Goal: Transaction & Acquisition: Purchase product/service

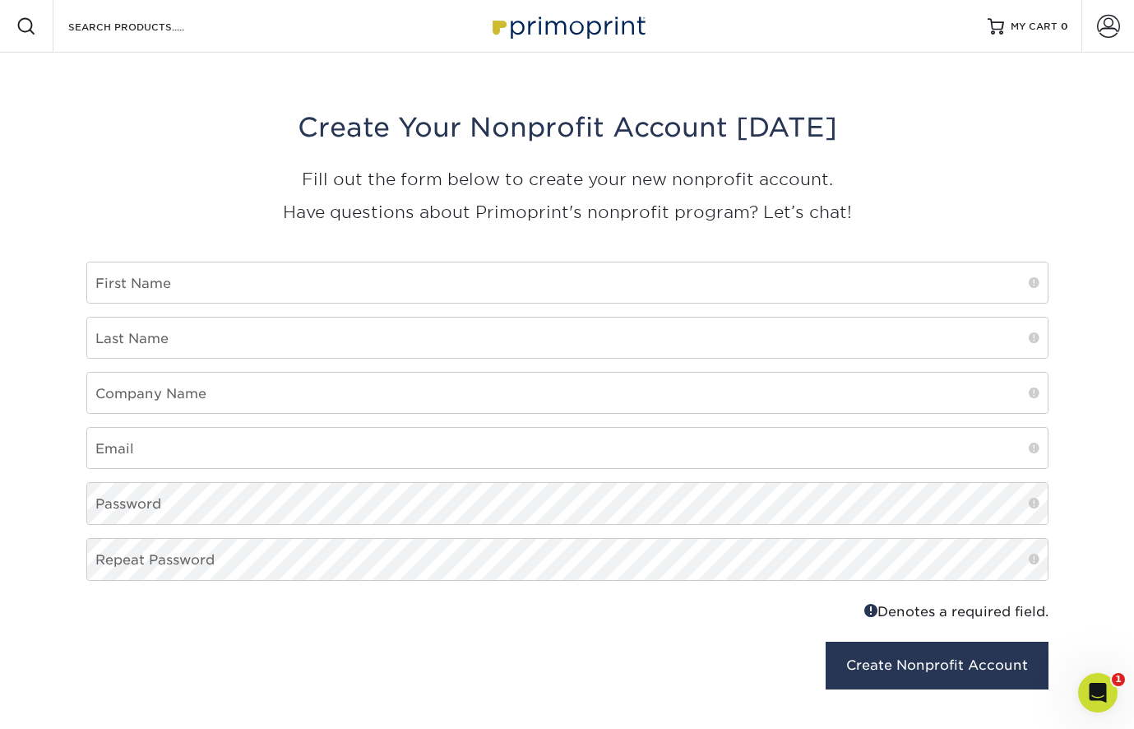
click at [556, 21] on img at bounding box center [567, 25] width 164 height 35
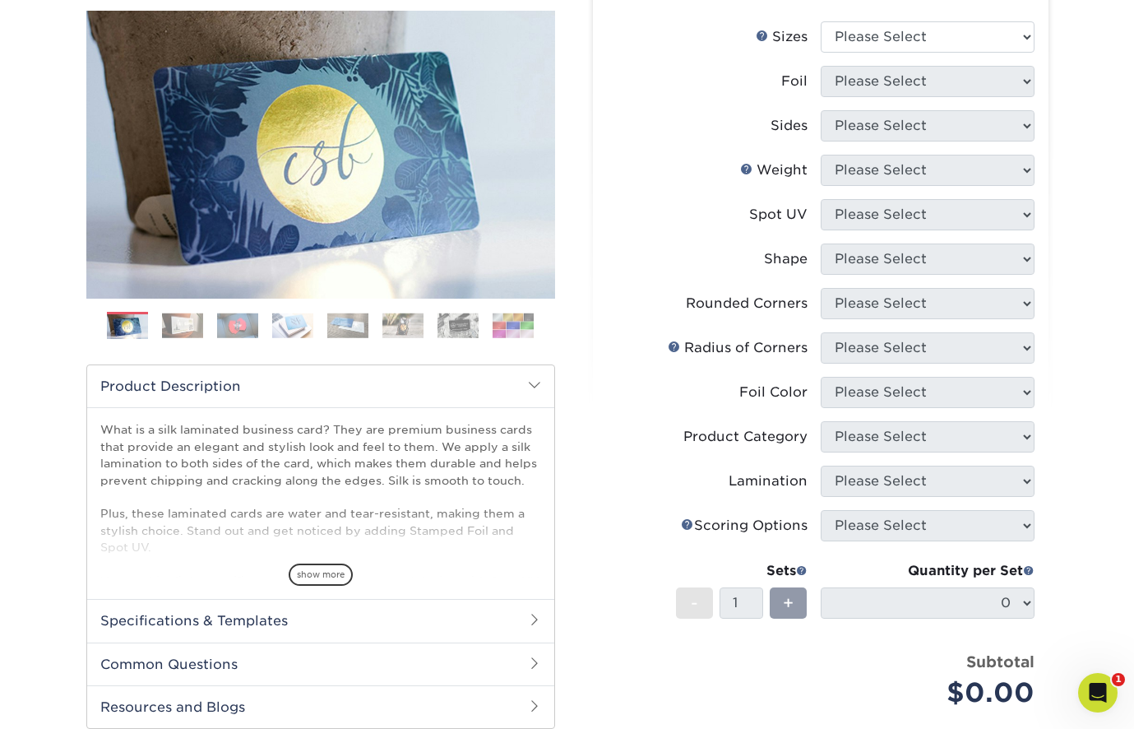
scroll to position [234, 0]
select select "2.00x3.50"
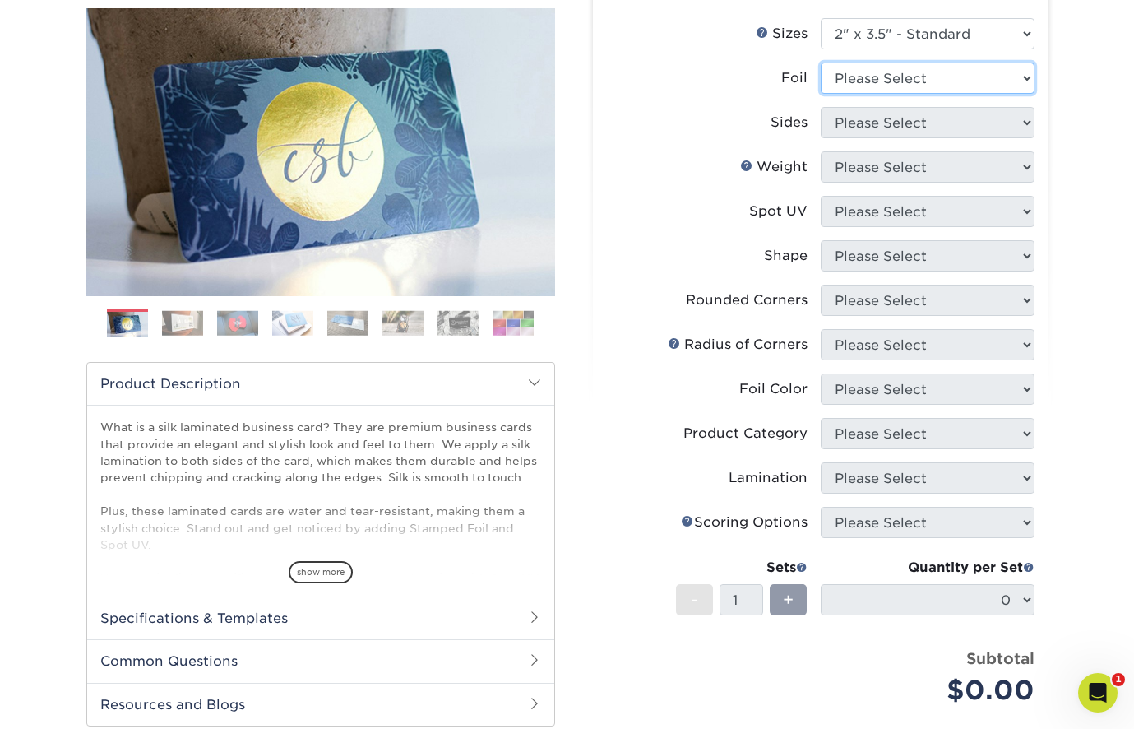
select select "0"
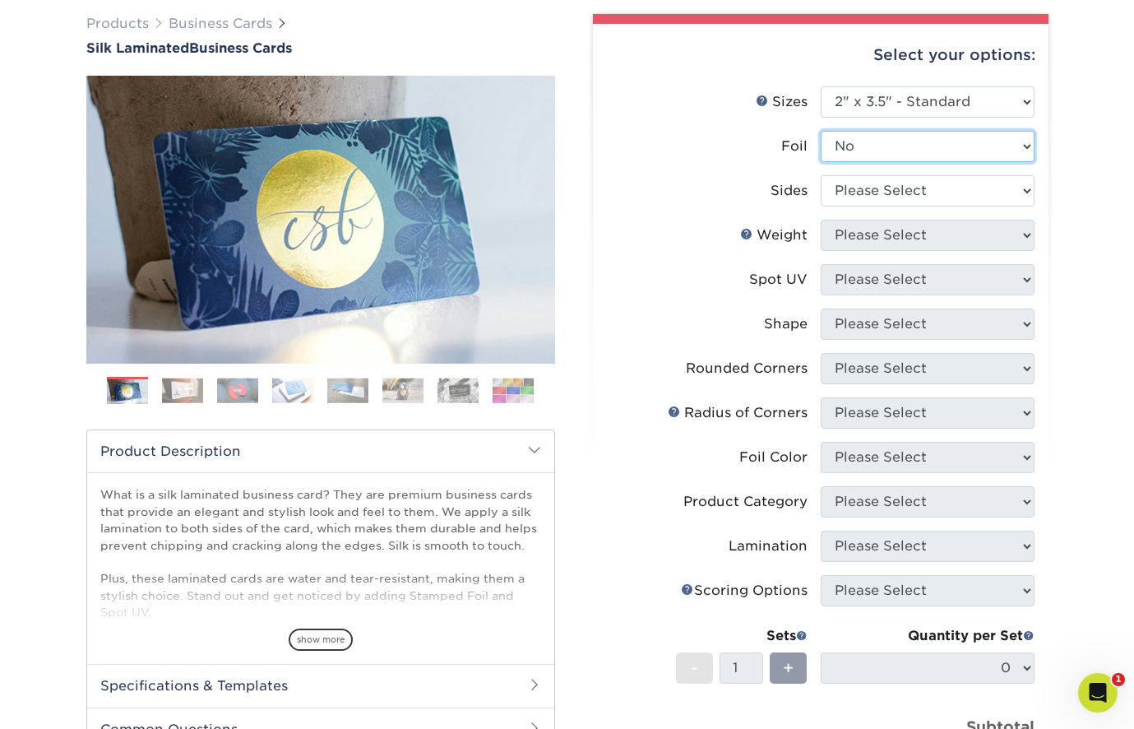
scroll to position [123, 0]
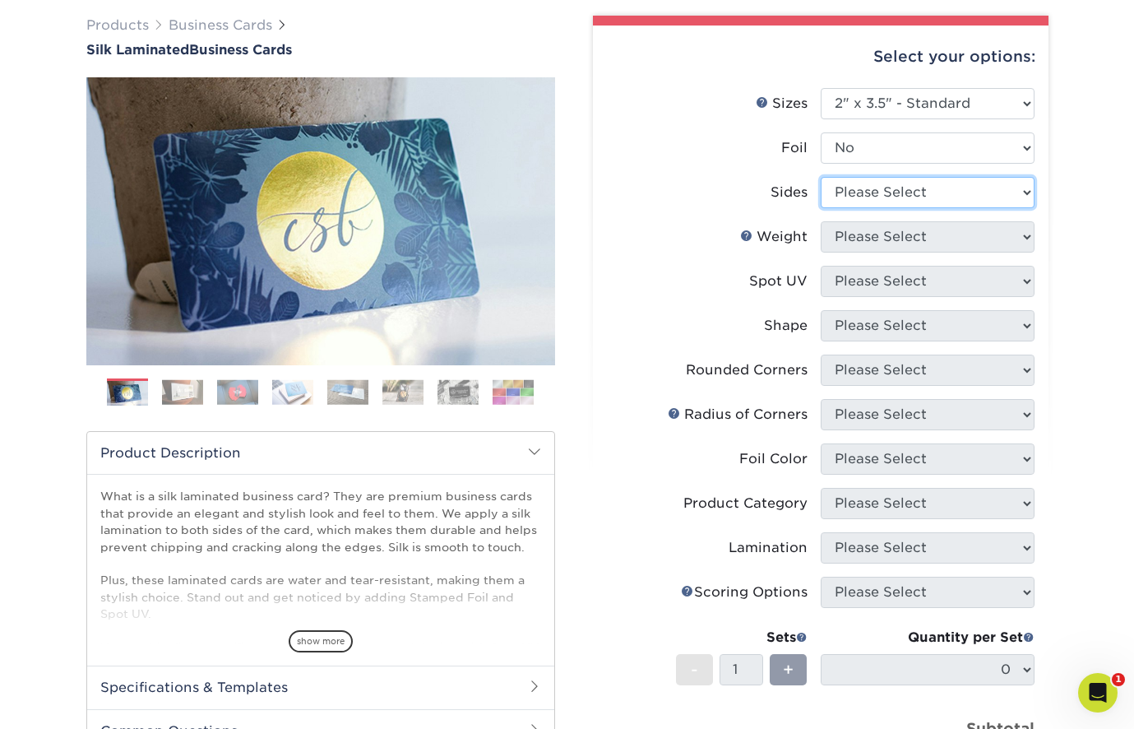
select select "32d3c223-f82c-492b-b915-ba065a00862f"
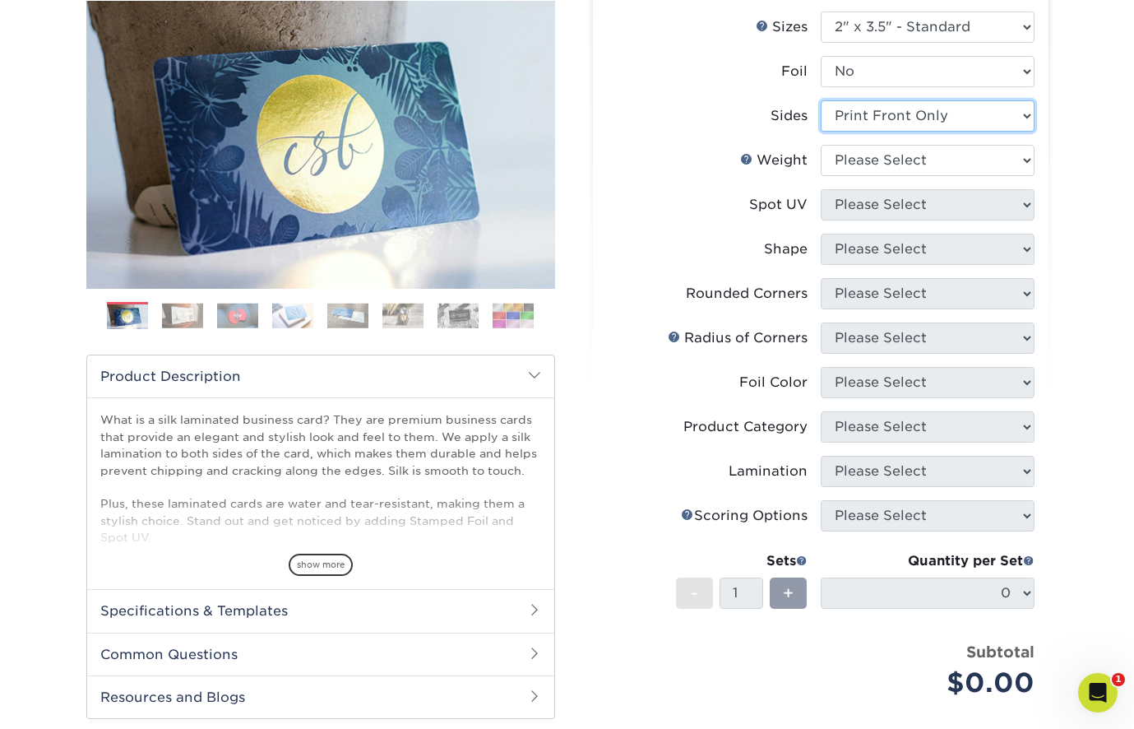
scroll to position [201, 0]
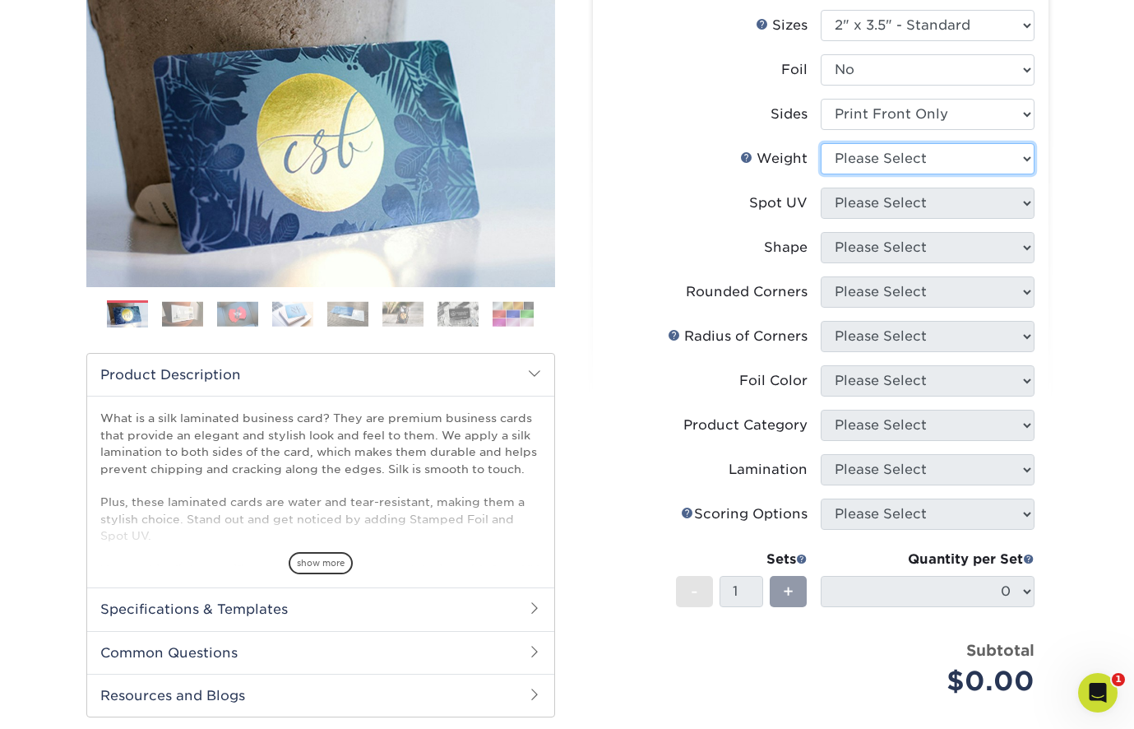
select select "16PT"
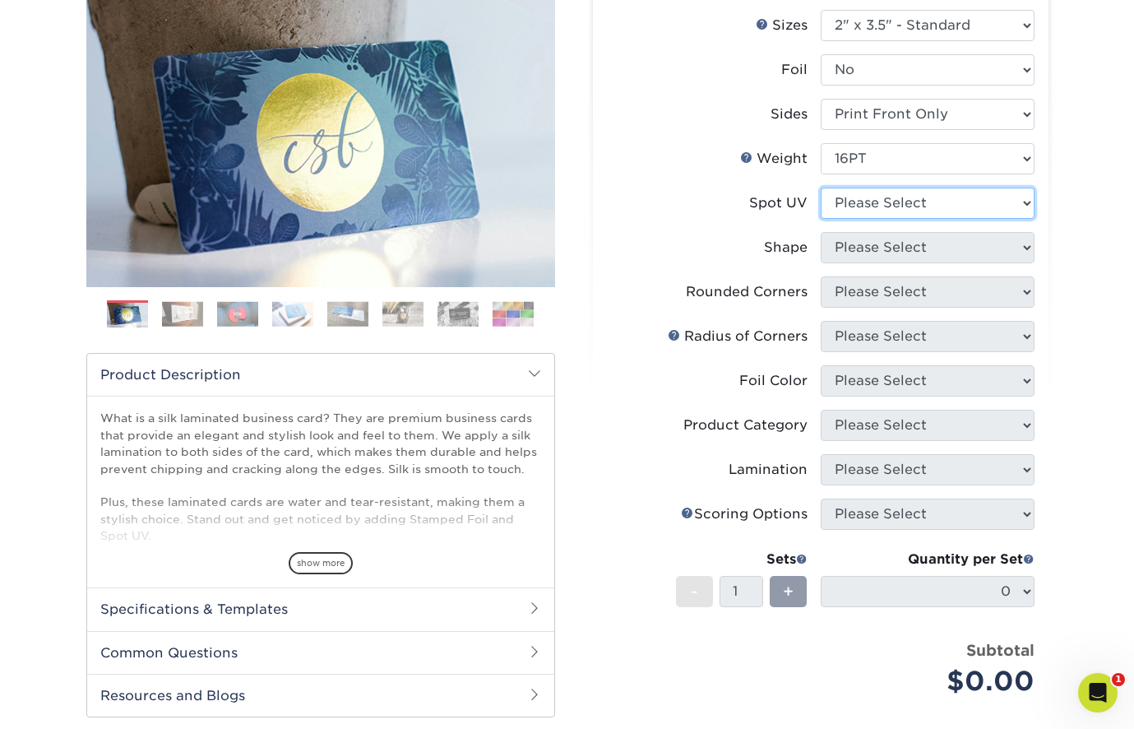
select select "3"
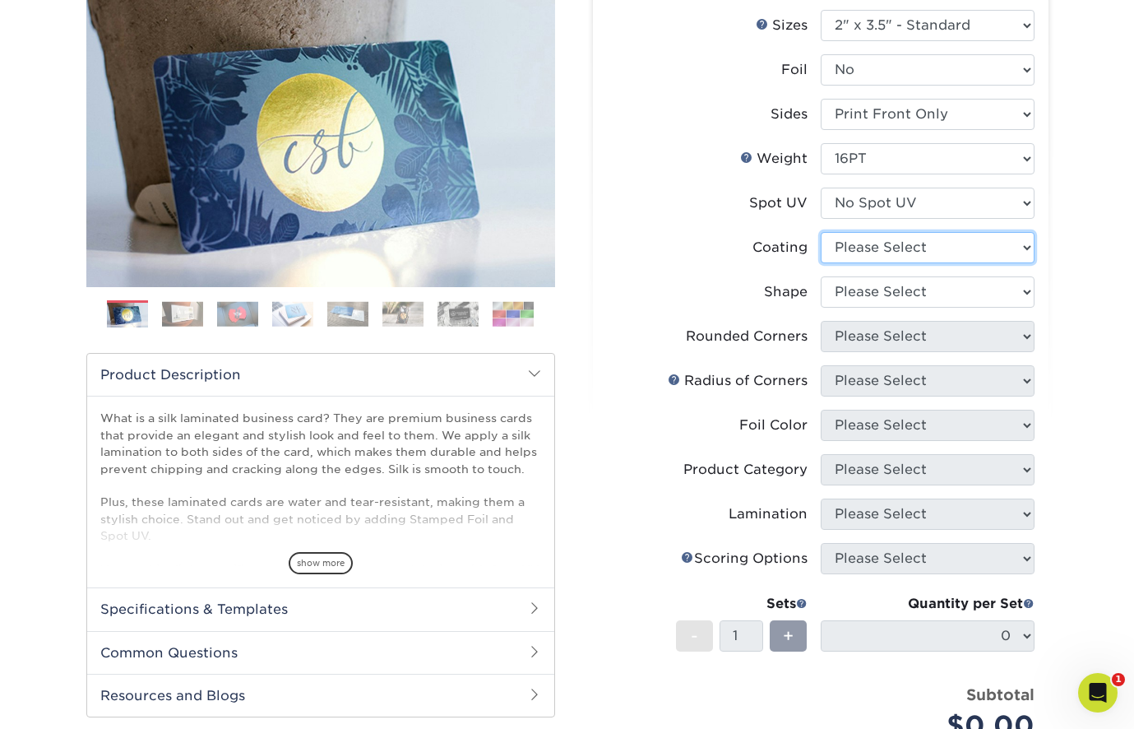
select select "3e7618de-abca-4bda-9f97-8b9129e913d8"
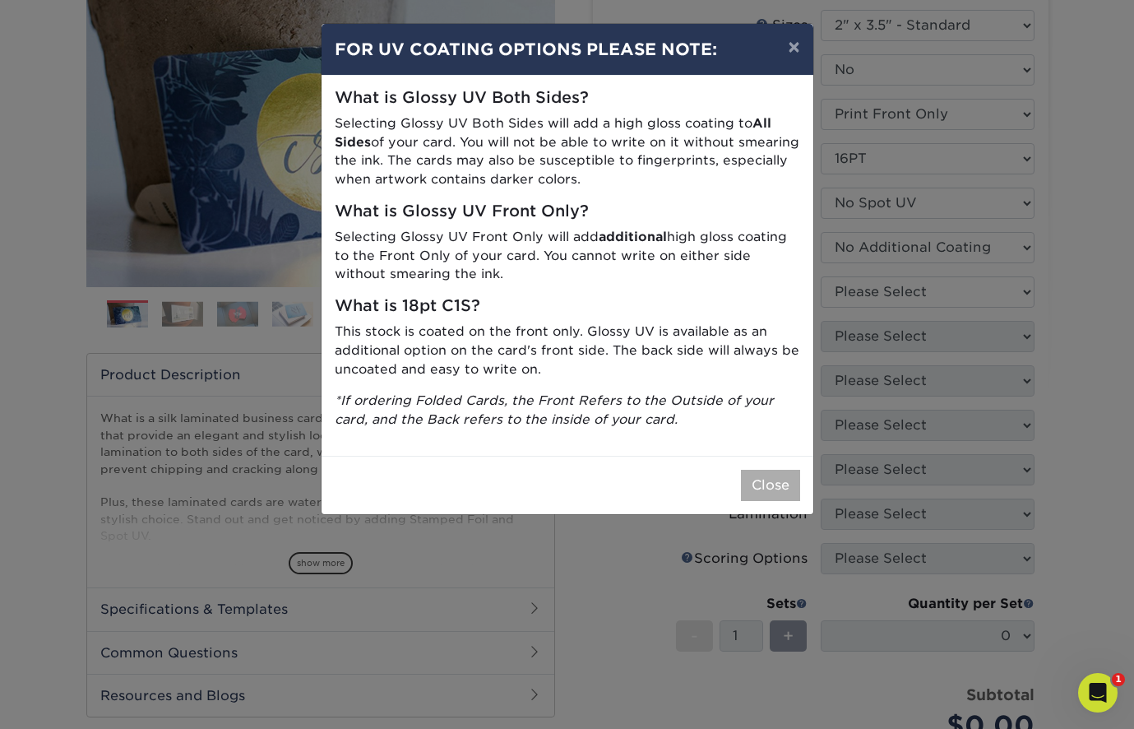
click at [762, 479] on button "Close" at bounding box center [770, 485] width 59 height 31
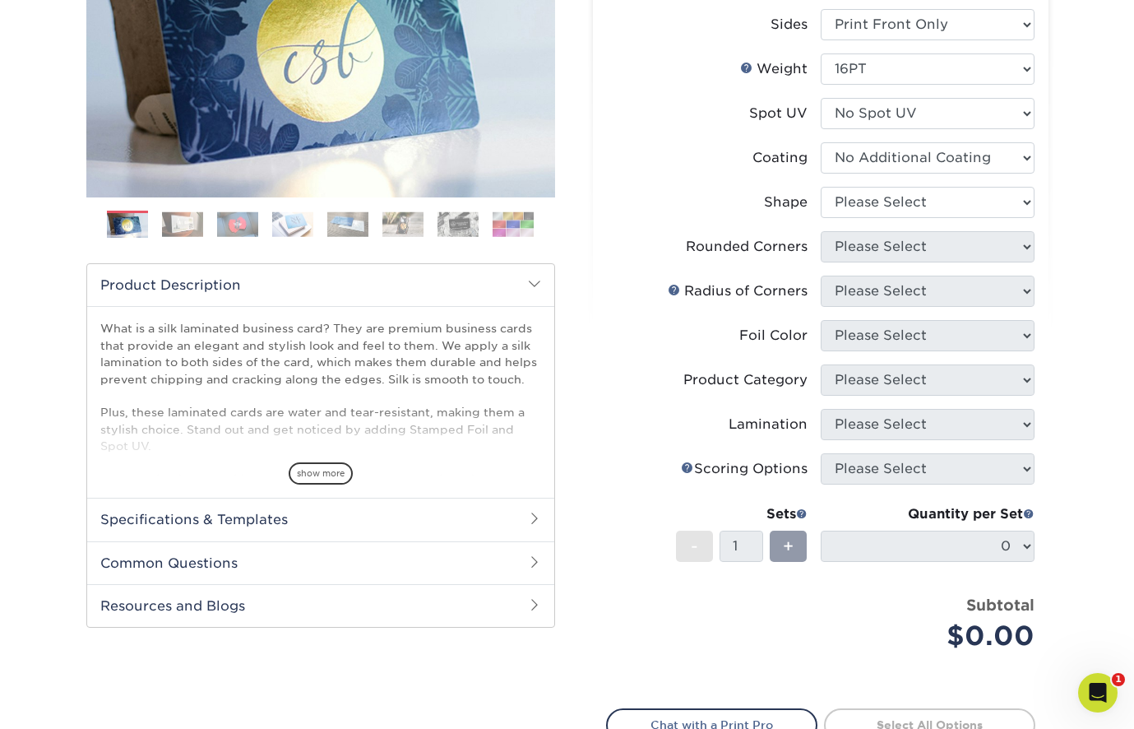
scroll to position [291, 0]
select select "standard"
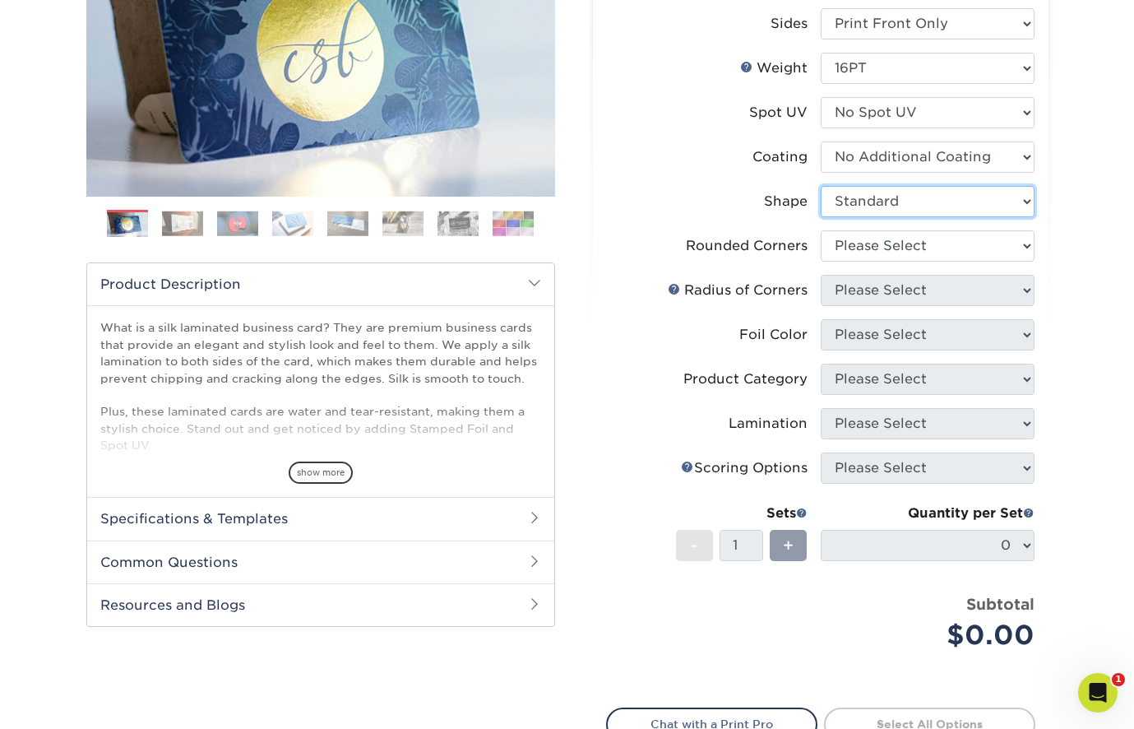
scroll to position [359, 0]
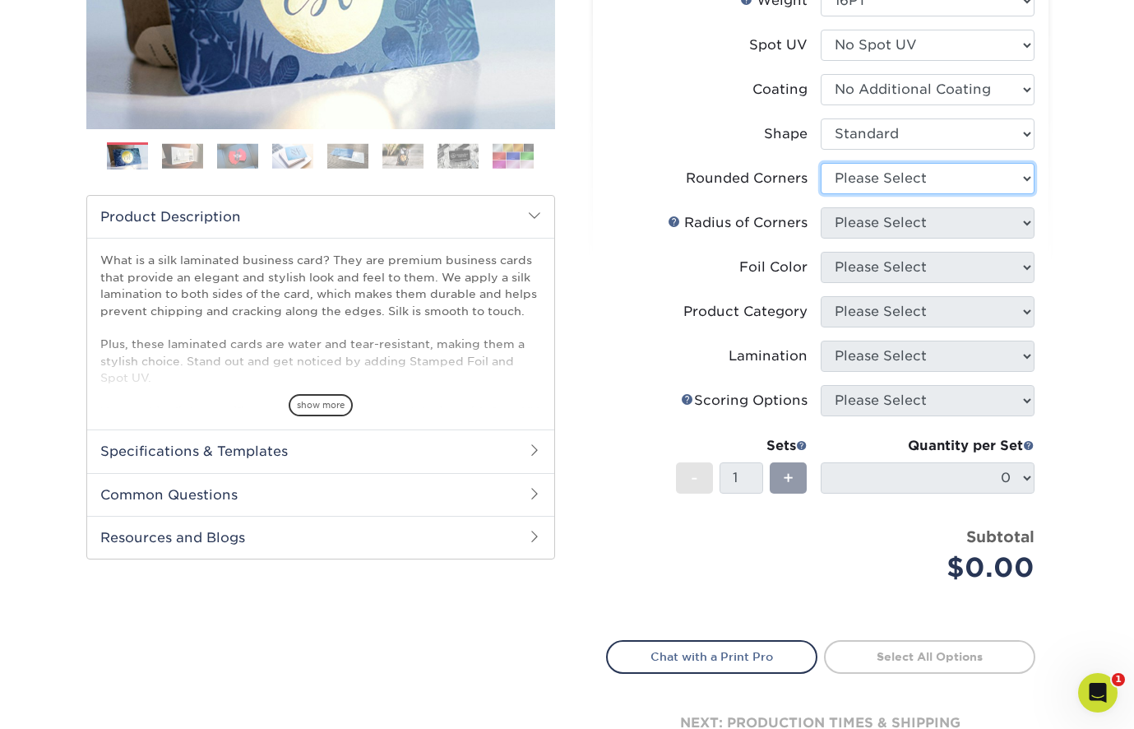
select select "0"
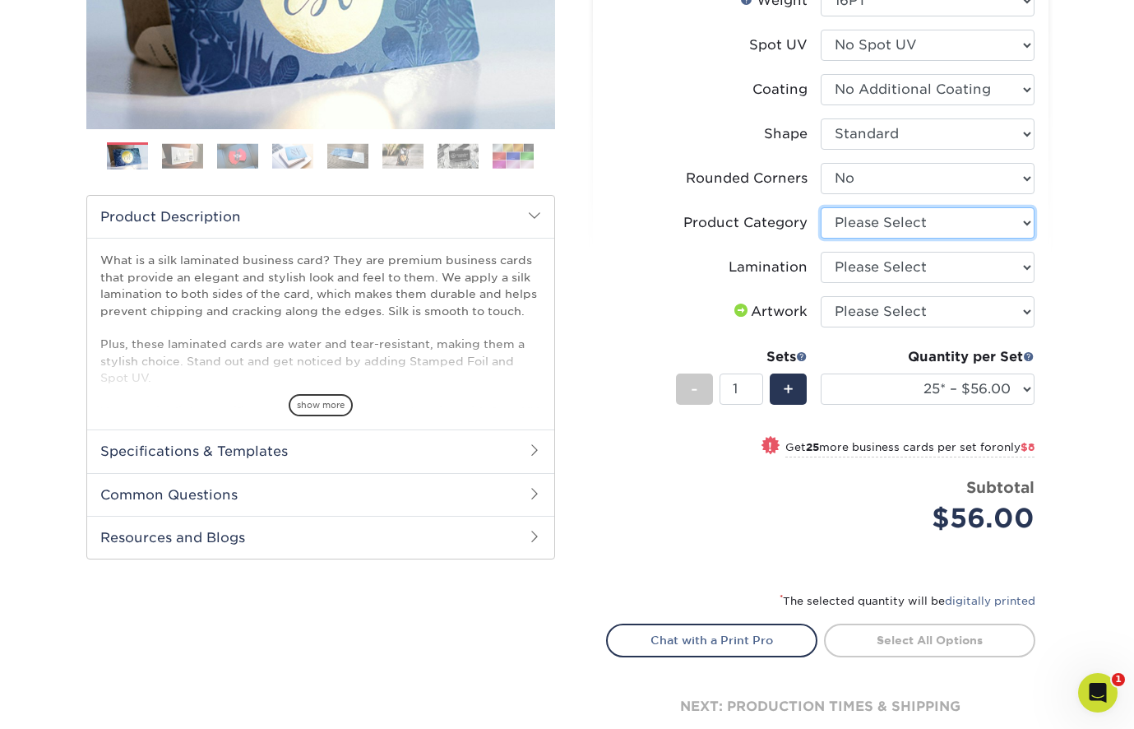
select select "3b5148f1-0588-4f88-a218-97bcfdce65c1"
select select "ccacb42f-45f7-42d3-bbd3-7c8421cf37f0"
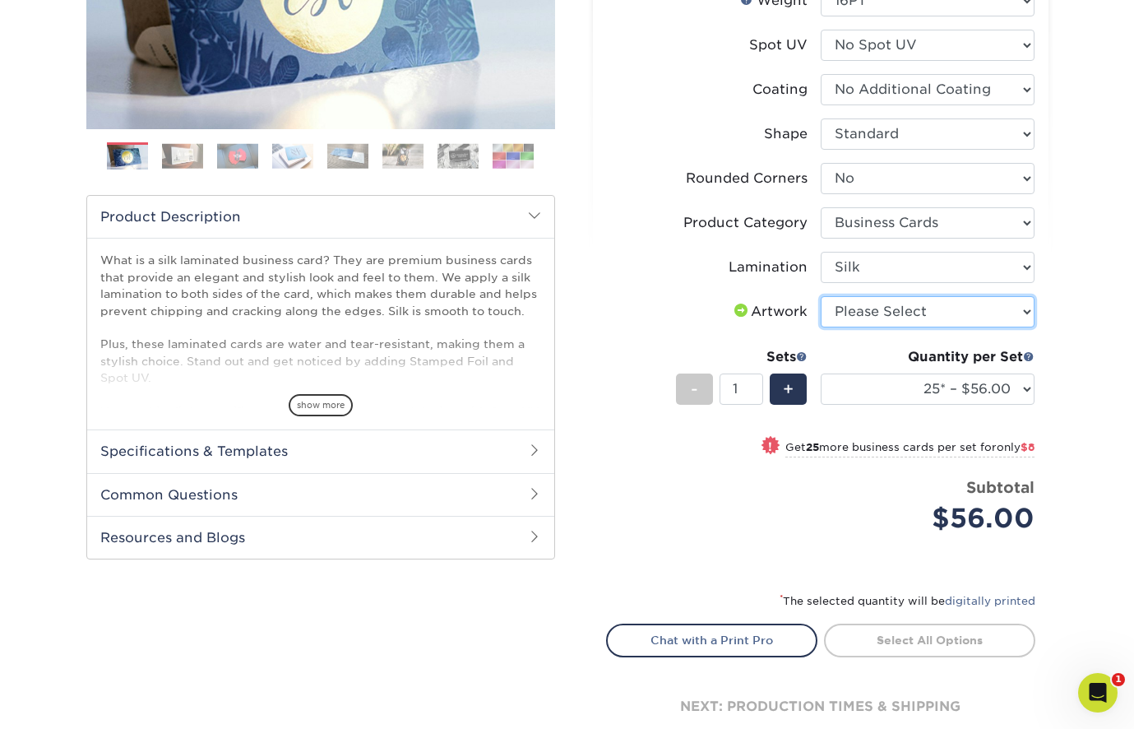
select select "upload"
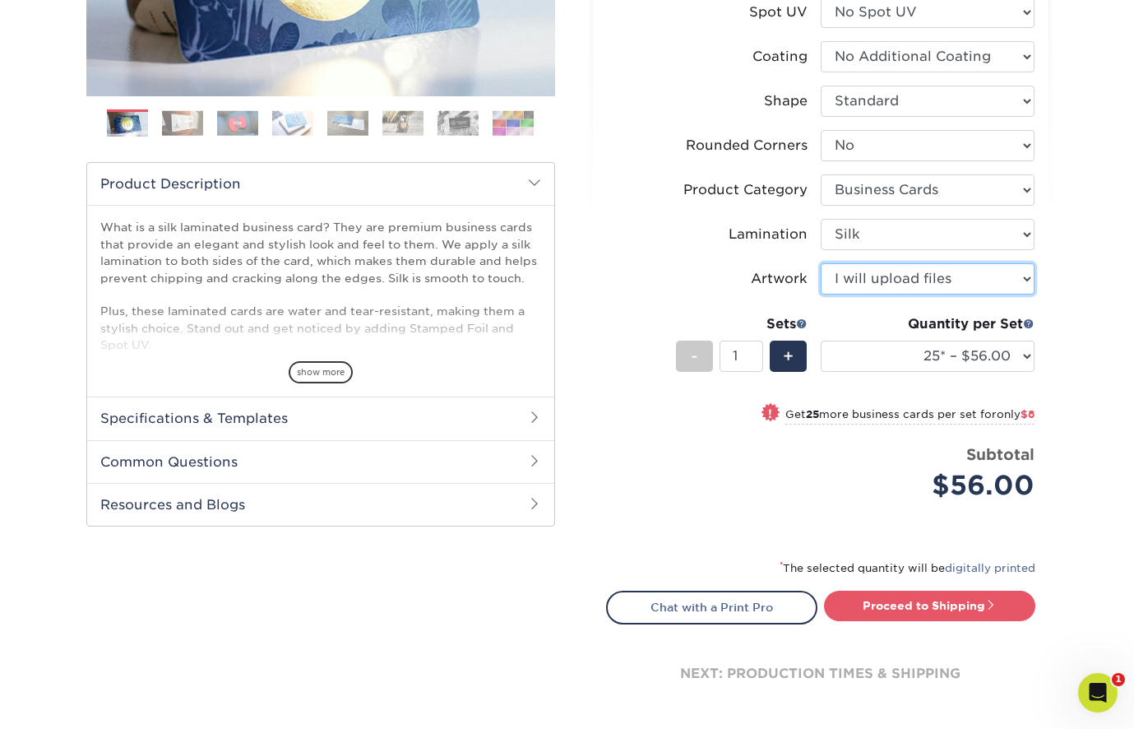
scroll to position [410, 0]
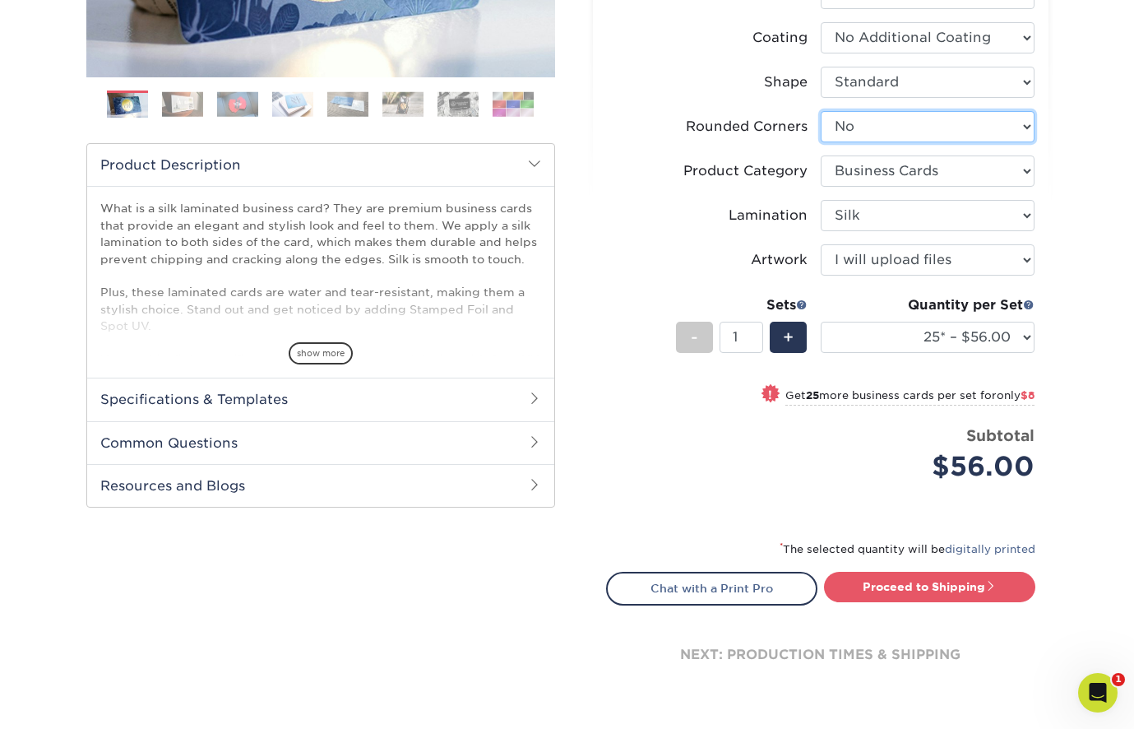
select select "7672df9e-0e0a-464d-8e1f-920c575e4da3"
select select "-1"
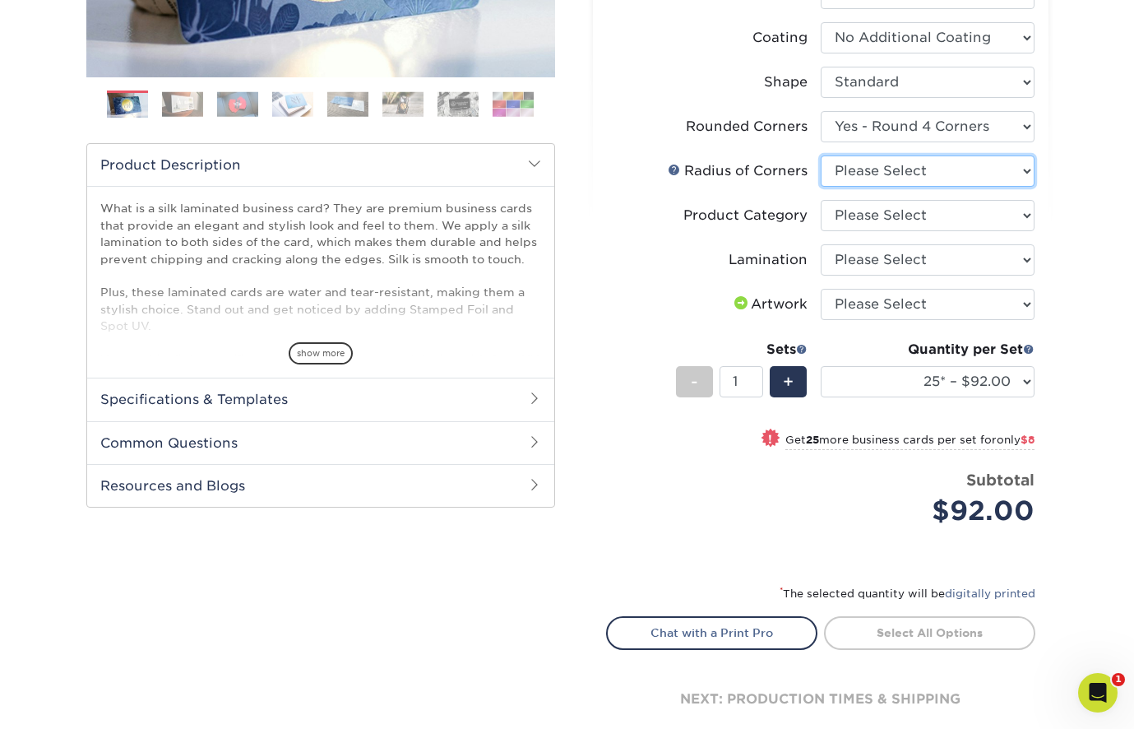
select select "589680c7-ee9a-431b-9d12-d7aeb1386a97"
select select "3b5148f1-0588-4f88-a218-97bcfdce65c1"
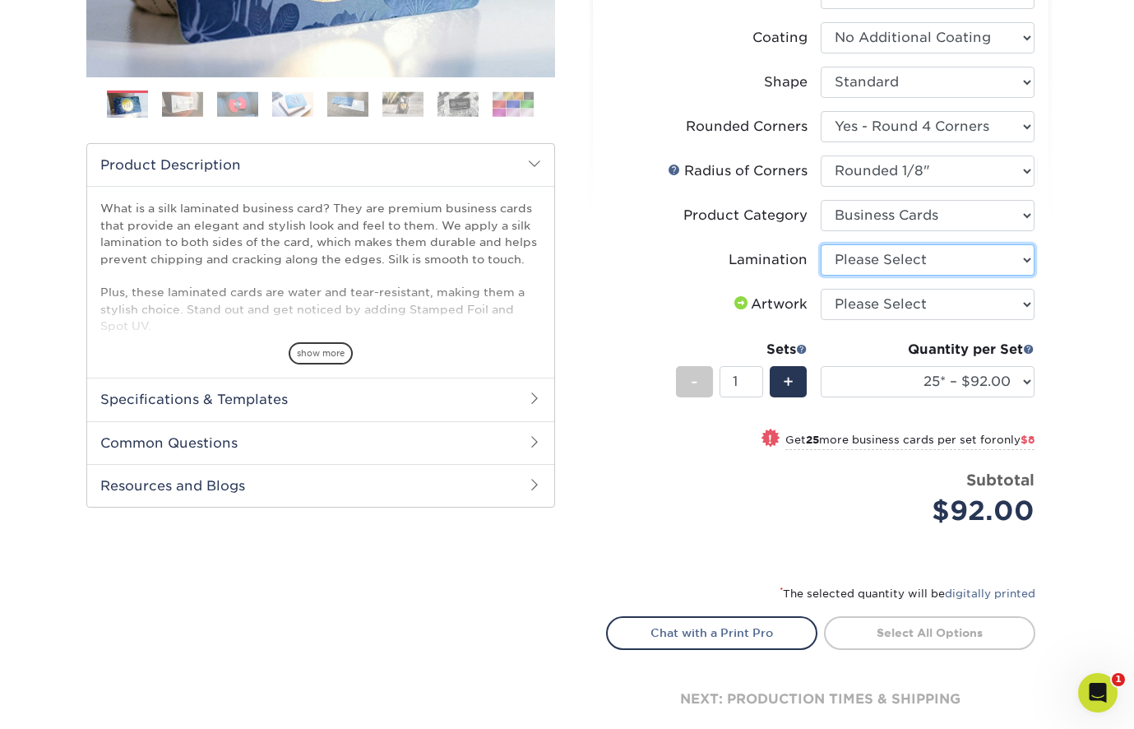
select select "ccacb42f-45f7-42d3-bbd3-7c8421cf37f0"
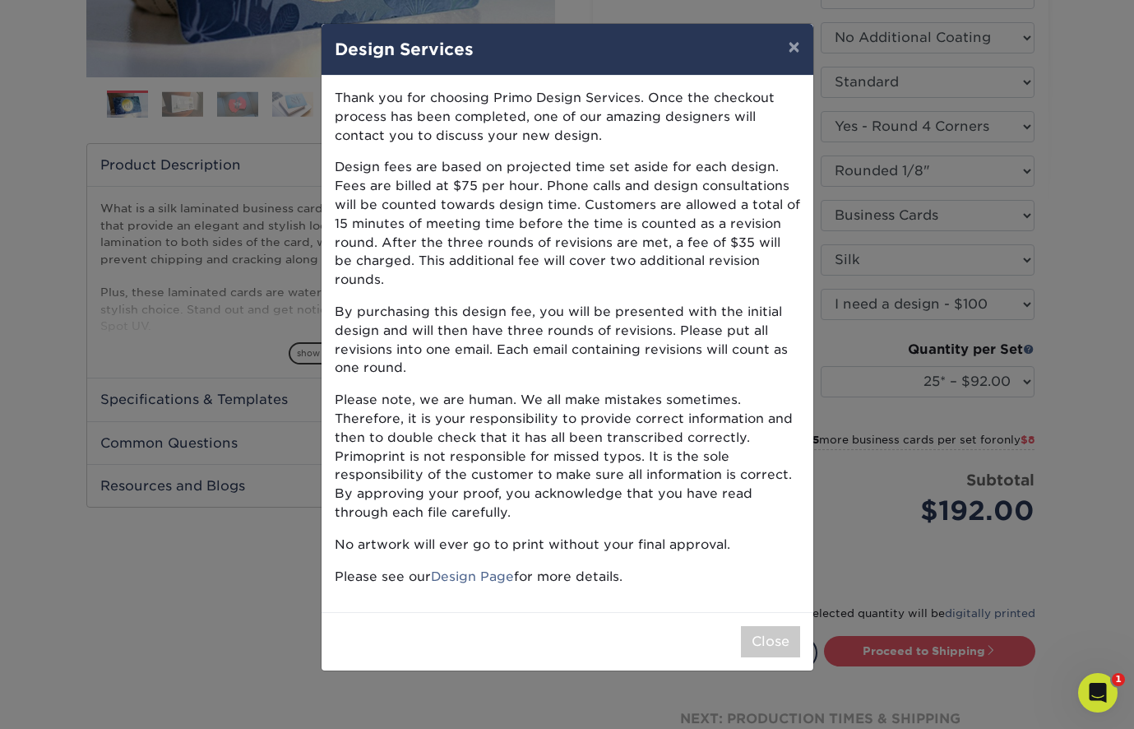
click at [756, 428] on p "Please note, we are human. We all make mistakes sometimes. Therefore, it is you…" at bounding box center [567, 457] width 465 height 132
click at [786, 52] on button "×" at bounding box center [794, 47] width 38 height 46
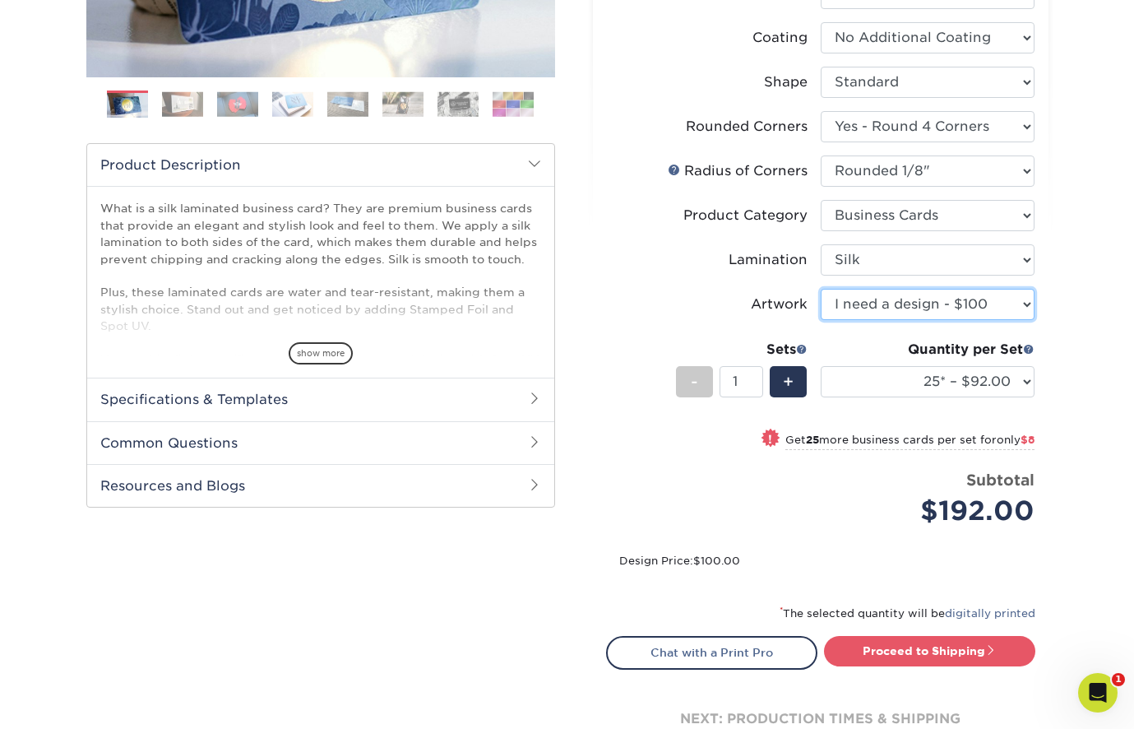
select select "upload"
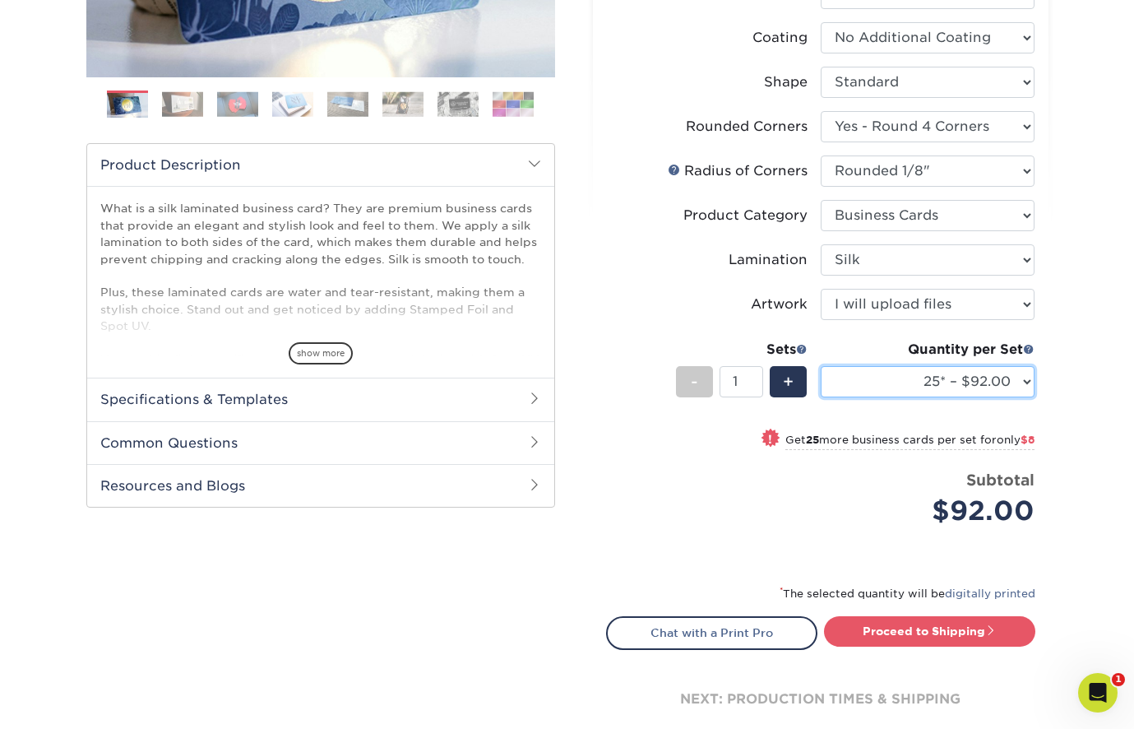
select select "1000 – $156.00"
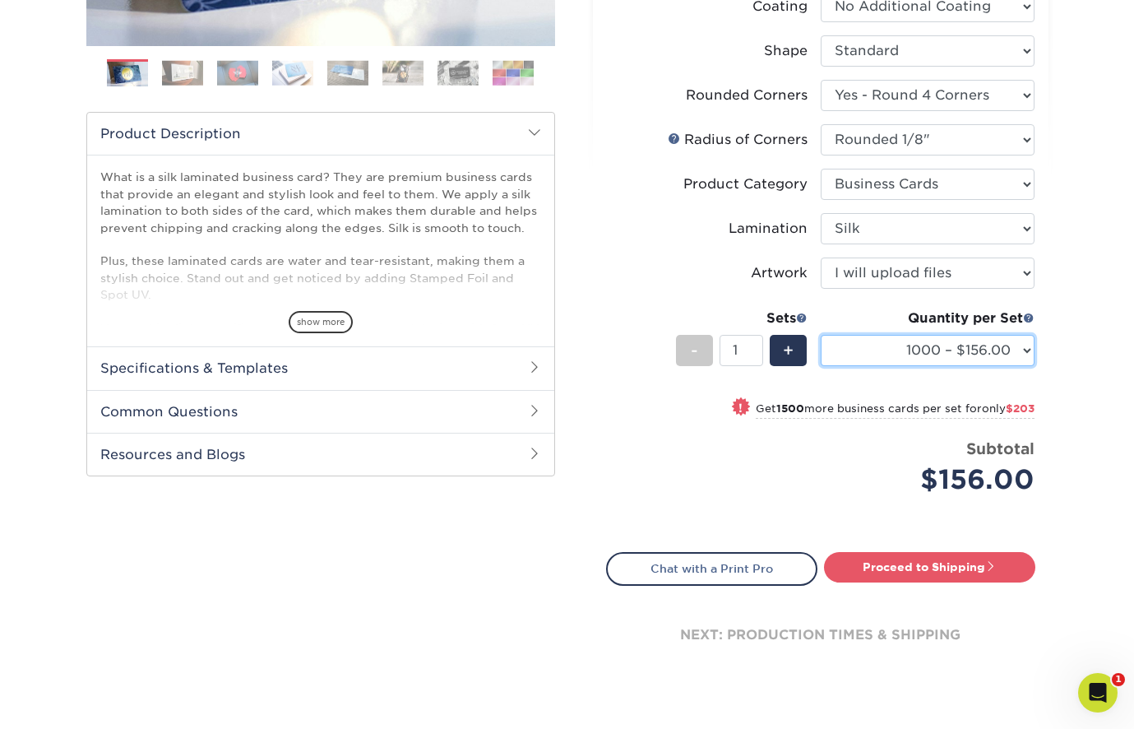
scroll to position [447, 0]
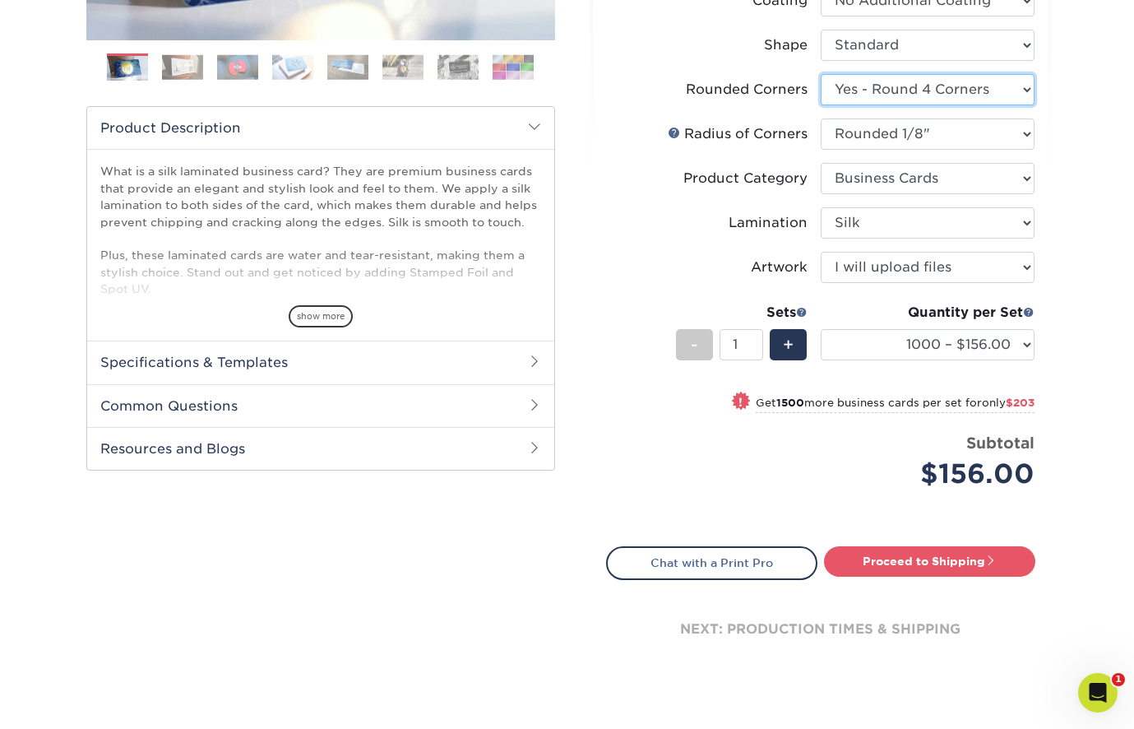
select select "0"
select select "-1"
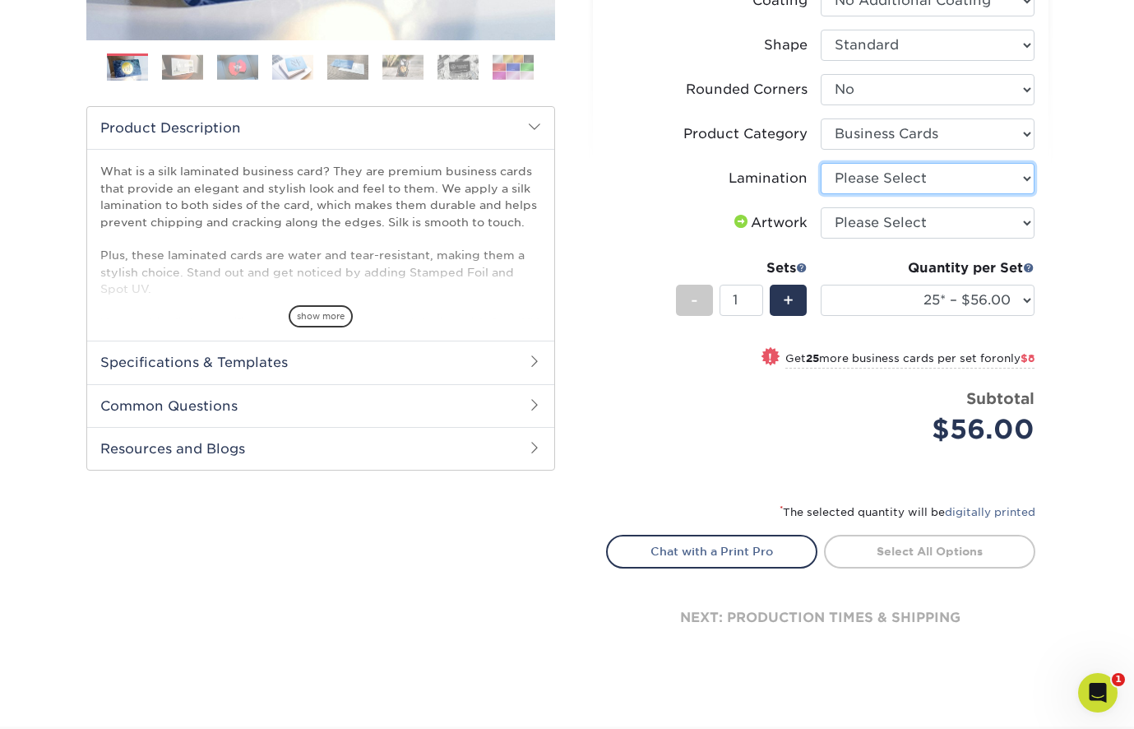
select select "ccacb42f-45f7-42d3-bbd3-7c8421cf37f0"
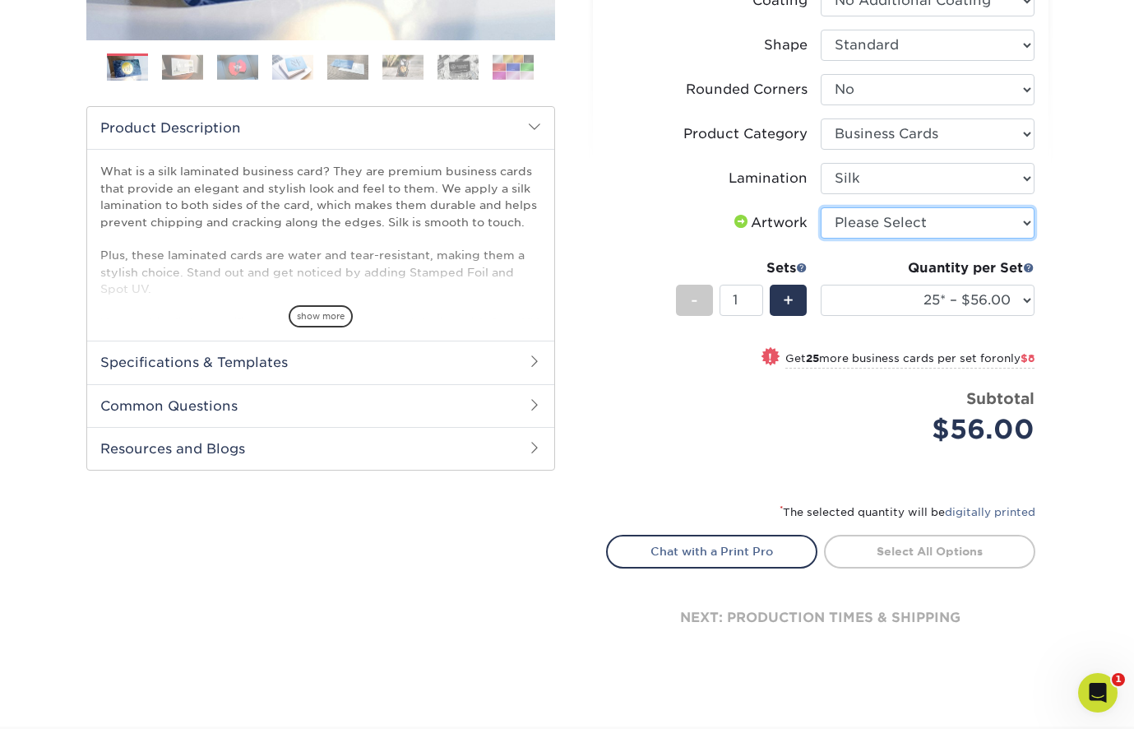
select select "upload"
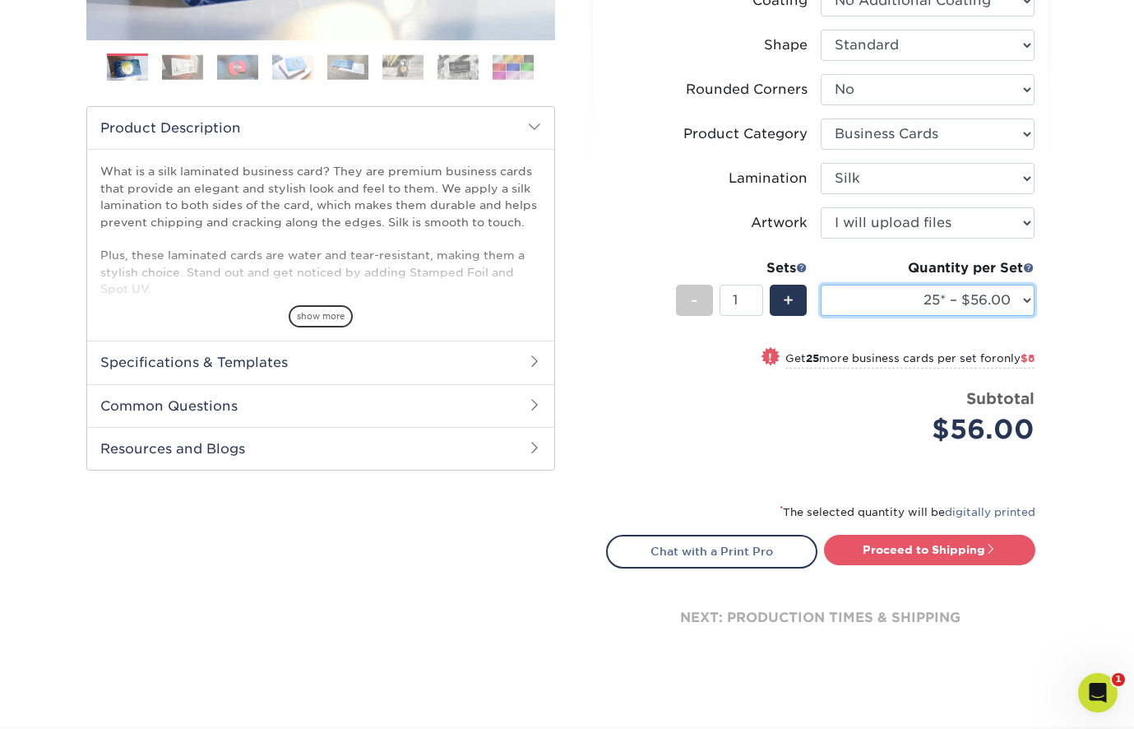
select select "1000 – $128.00"
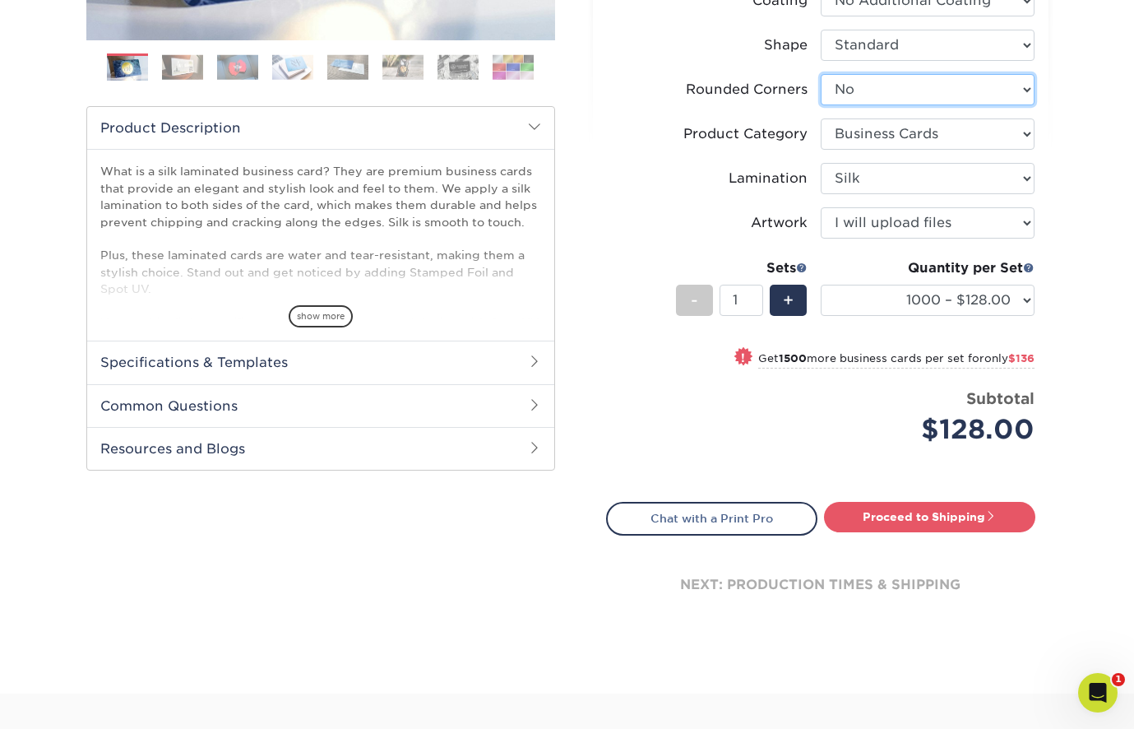
select select "7672df9e-0e0a-464d-8e1f-920c575e4da3"
select select "-1"
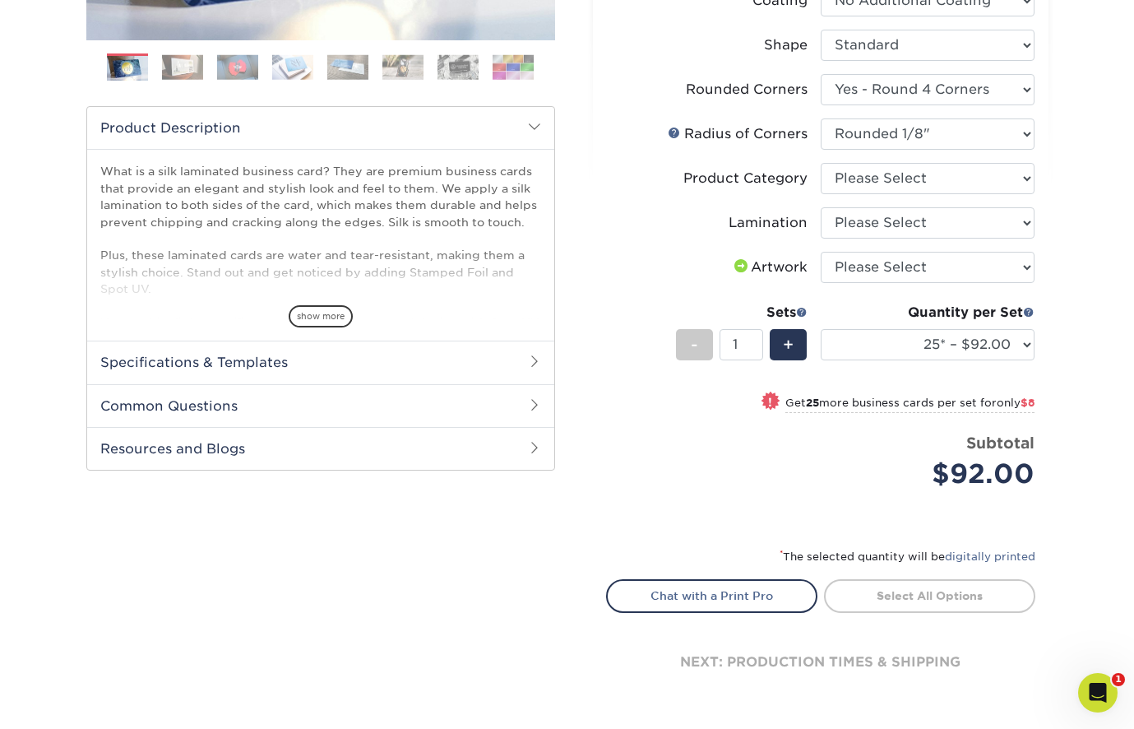
click at [678, 132] on link at bounding box center [674, 132] width 13 height 13
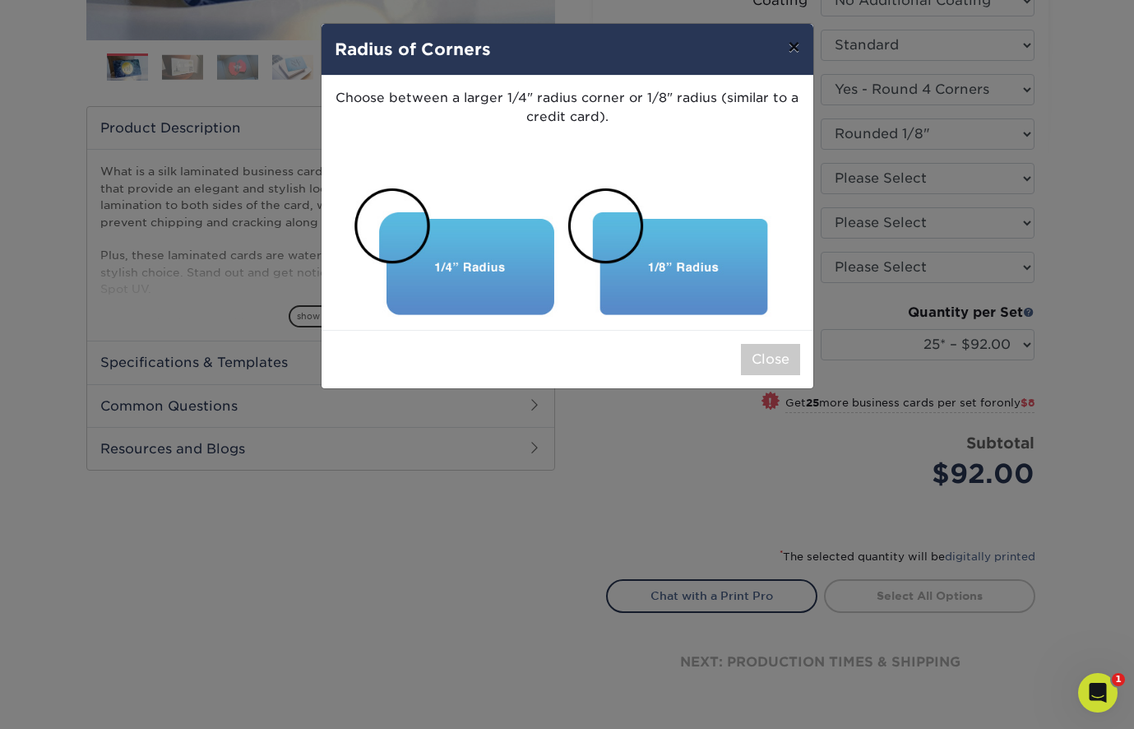
click at [787, 51] on button "×" at bounding box center [794, 47] width 38 height 46
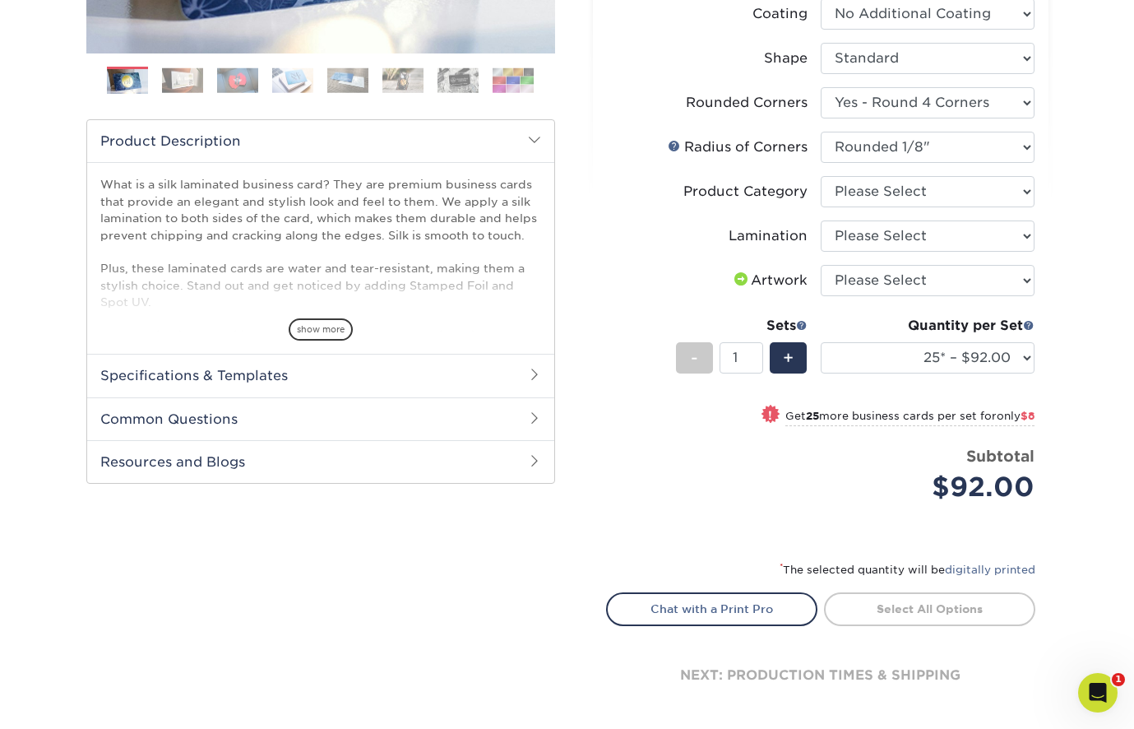
scroll to position [416, 0]
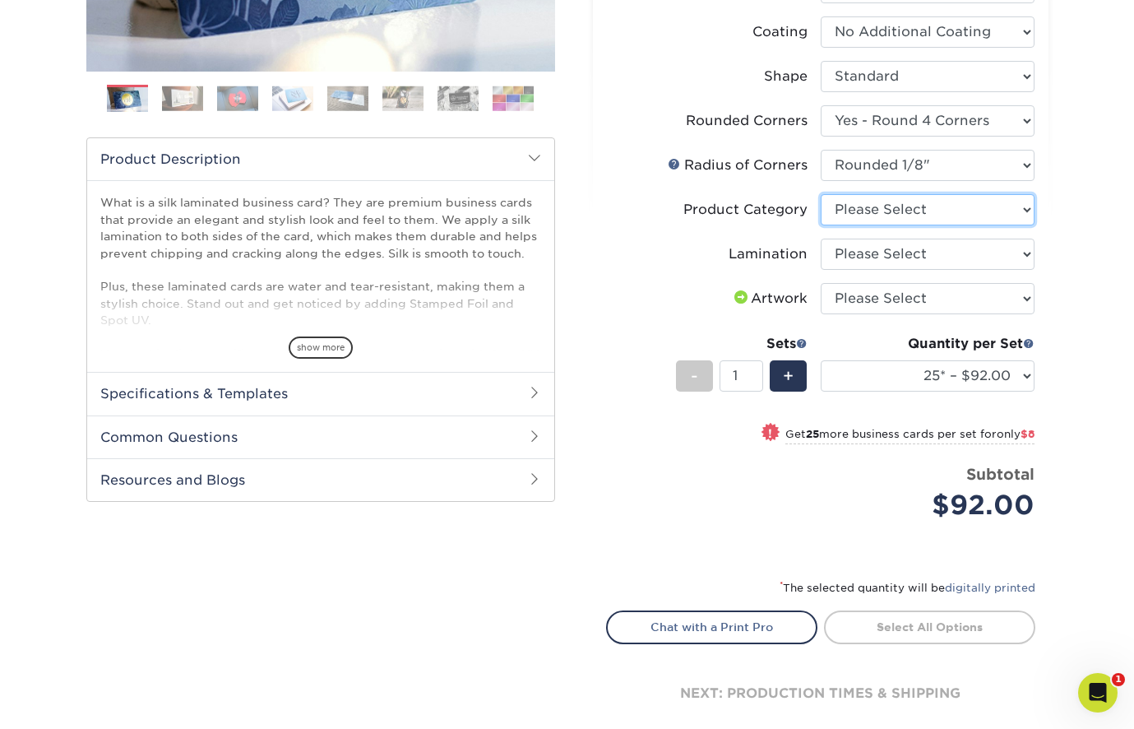
select select "3b5148f1-0588-4f88-a218-97bcfdce65c1"
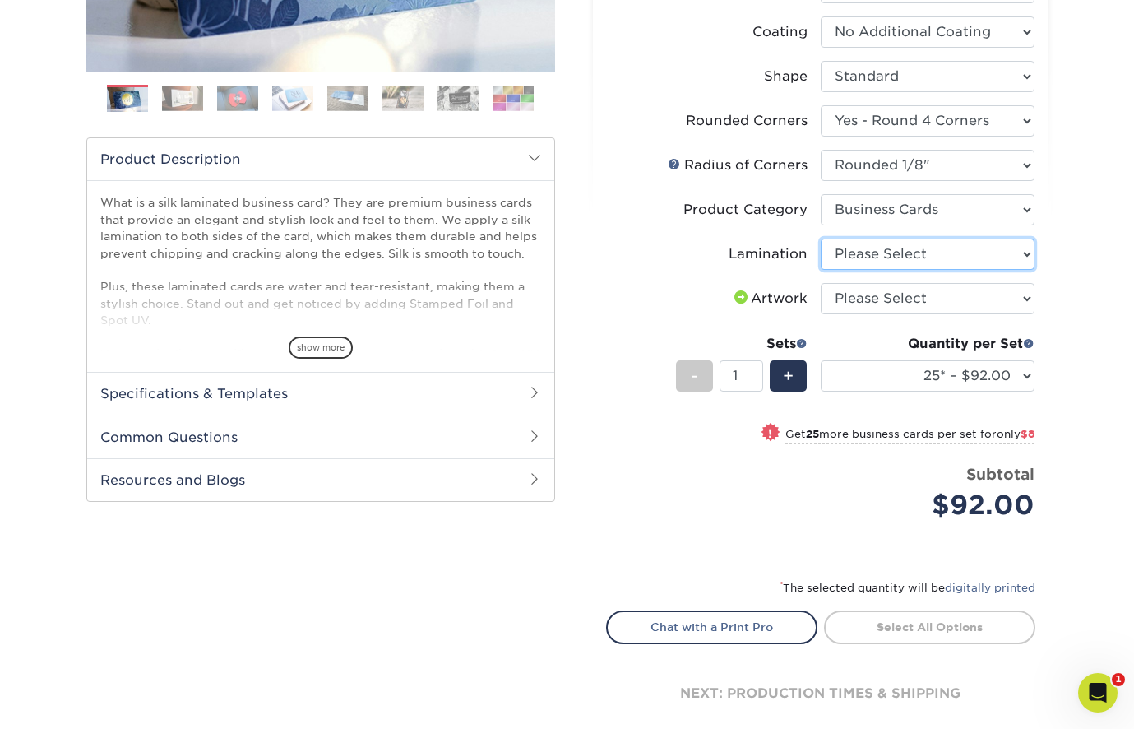
select select "ccacb42f-45f7-42d3-bbd3-7c8421cf37f0"
select select "upload"
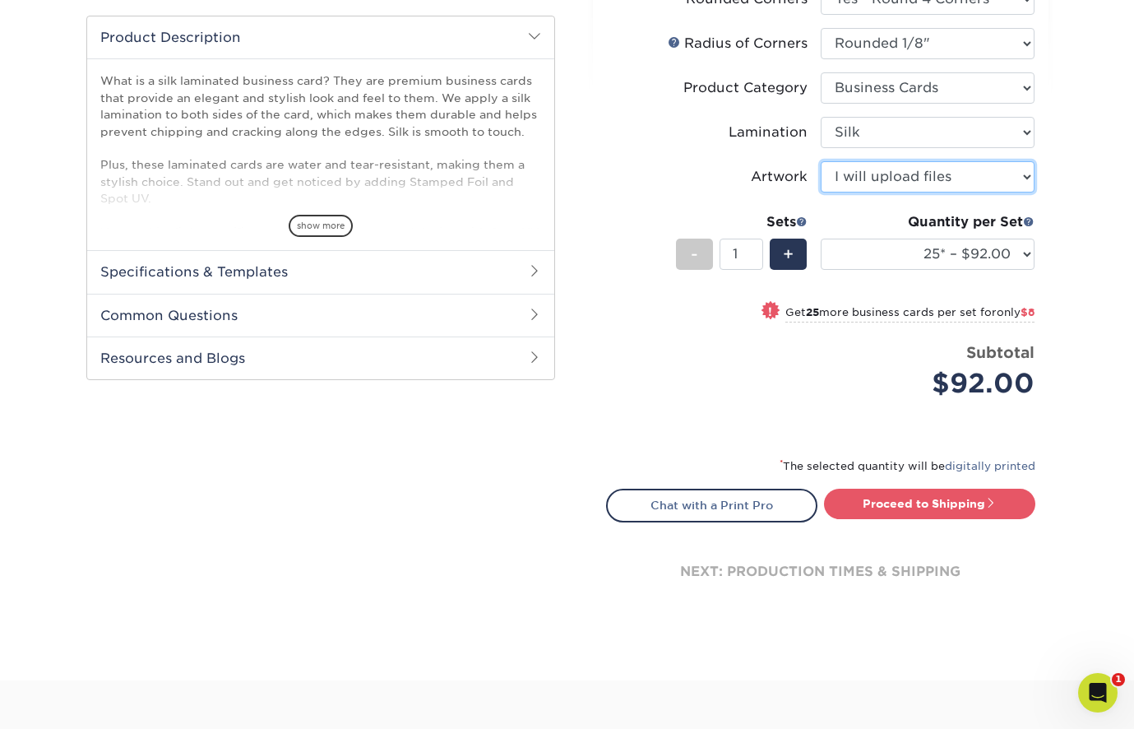
scroll to position [539, 0]
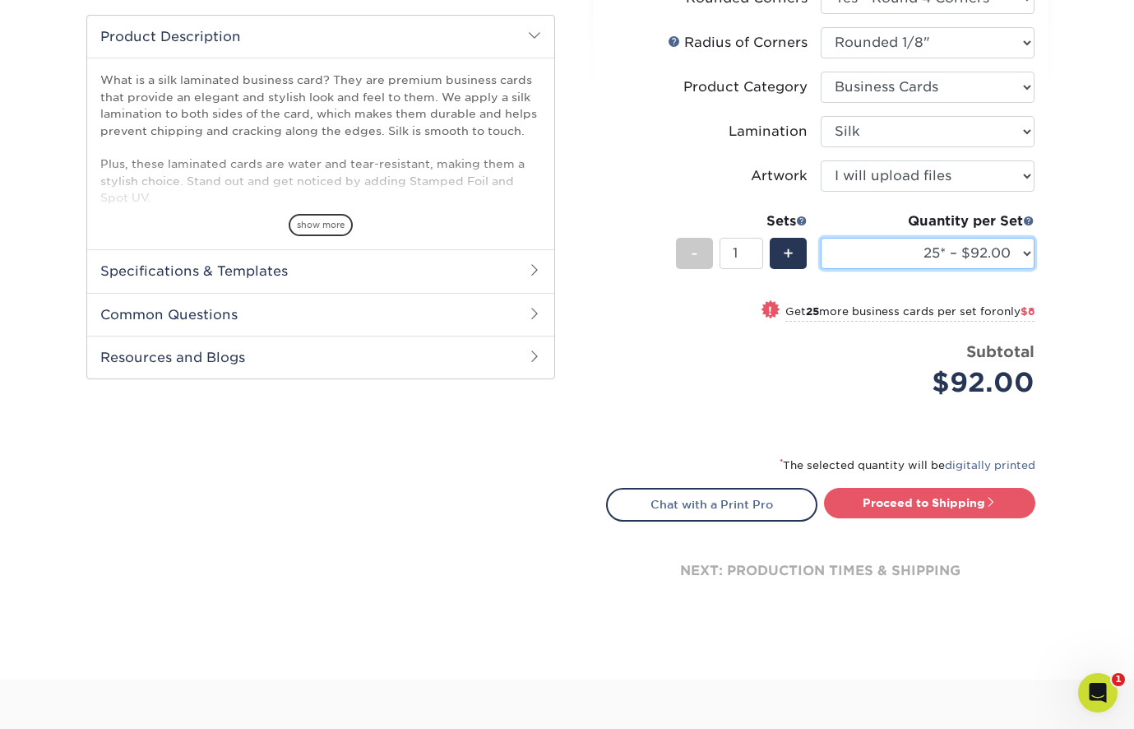
select select "1000 – $156.00"
